Goal: Transaction & Acquisition: Purchase product/service

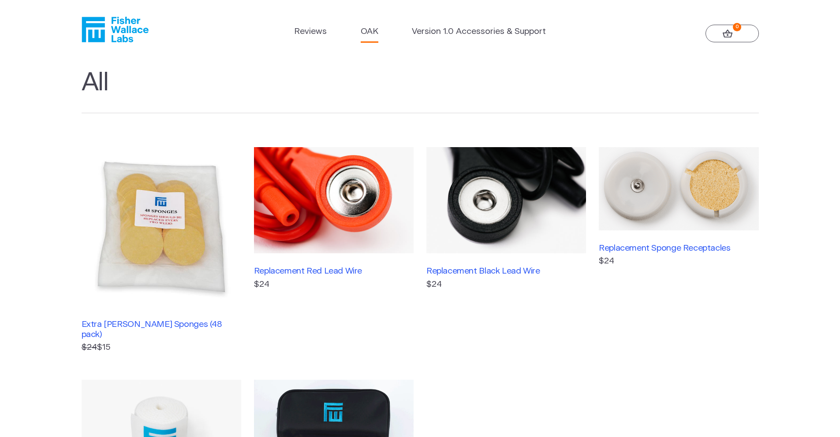
click at [368, 30] on link "OAK" at bounding box center [370, 32] width 18 height 13
click at [145, 254] on img at bounding box center [162, 227] width 160 height 160
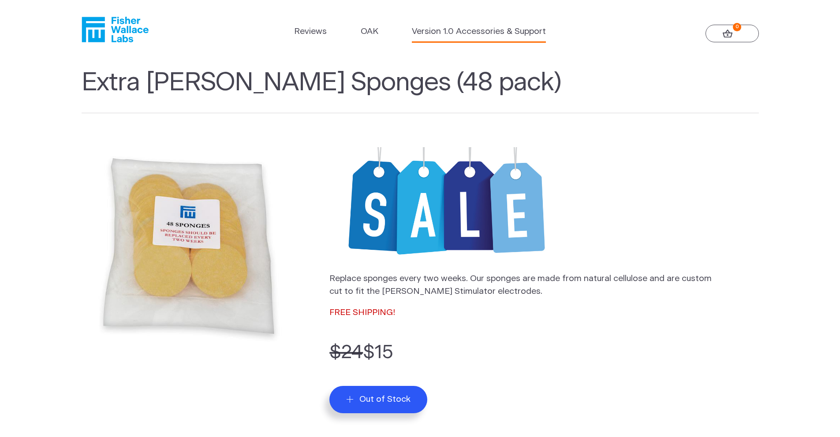
click at [457, 34] on link "Version 1.0 Accessories & Support" at bounding box center [479, 32] width 134 height 13
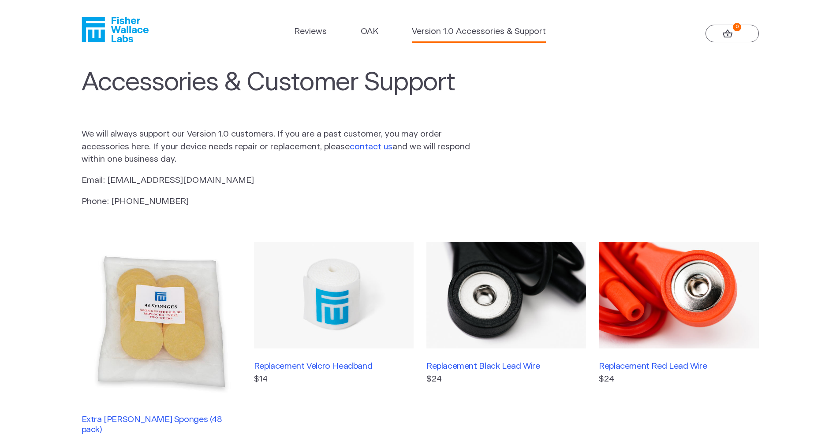
click at [373, 150] on link "contact us" at bounding box center [371, 147] width 43 height 8
